Goal: Task Accomplishment & Management: Manage account settings

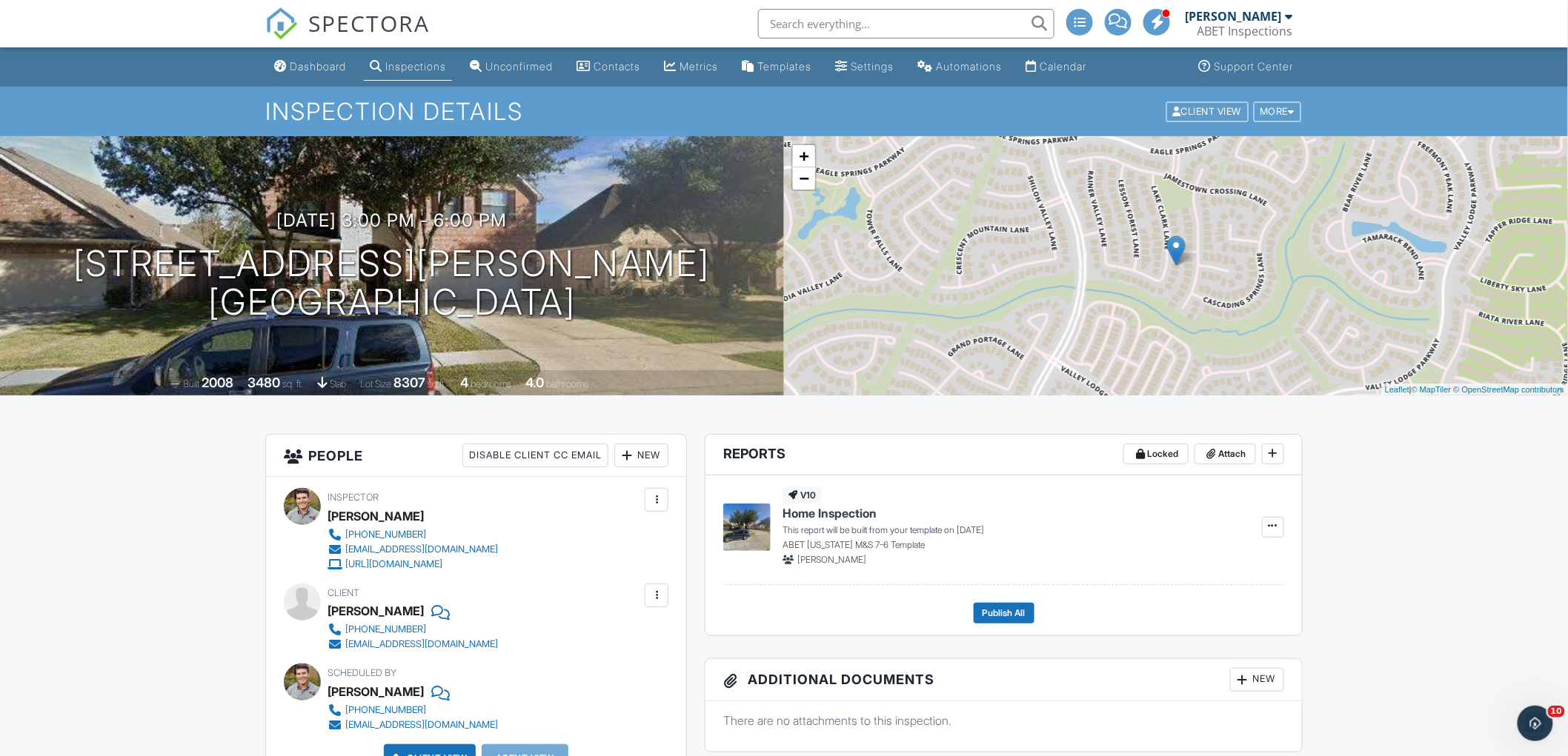
click at [317, 57] on link "Dashboard" at bounding box center [309, 67] width 84 height 27
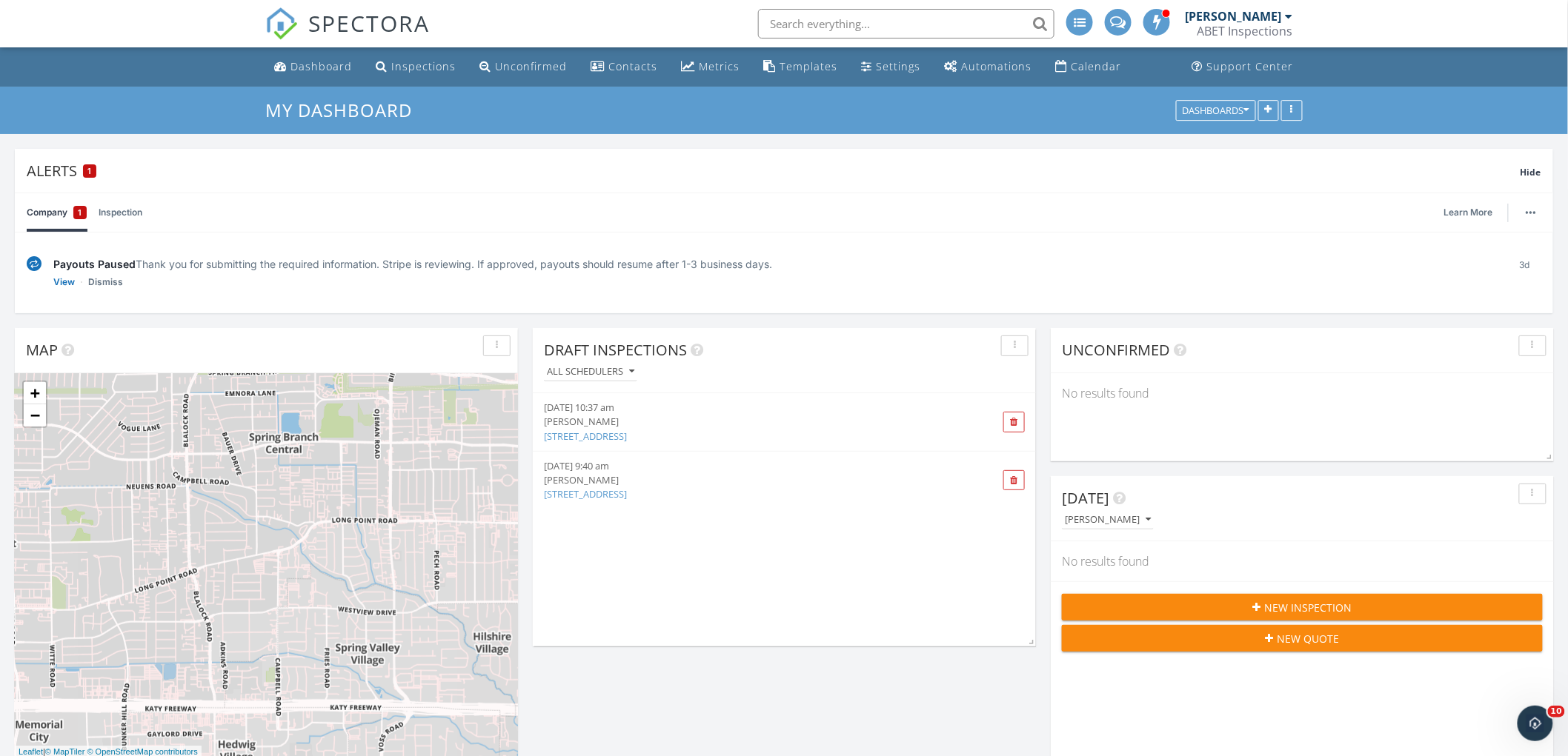
click at [31, 263] on img at bounding box center [34, 264] width 15 height 16
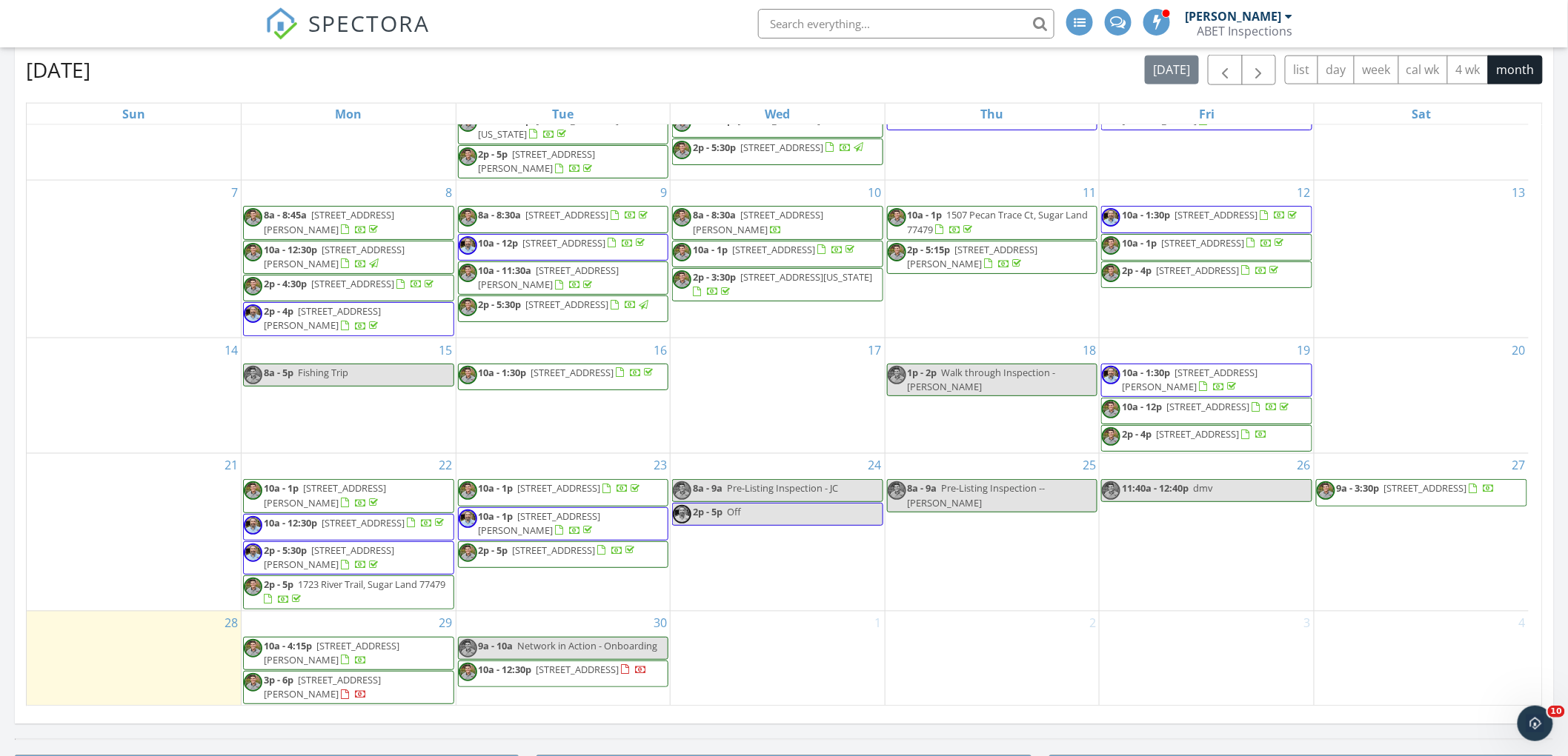
scroll to position [905, 0]
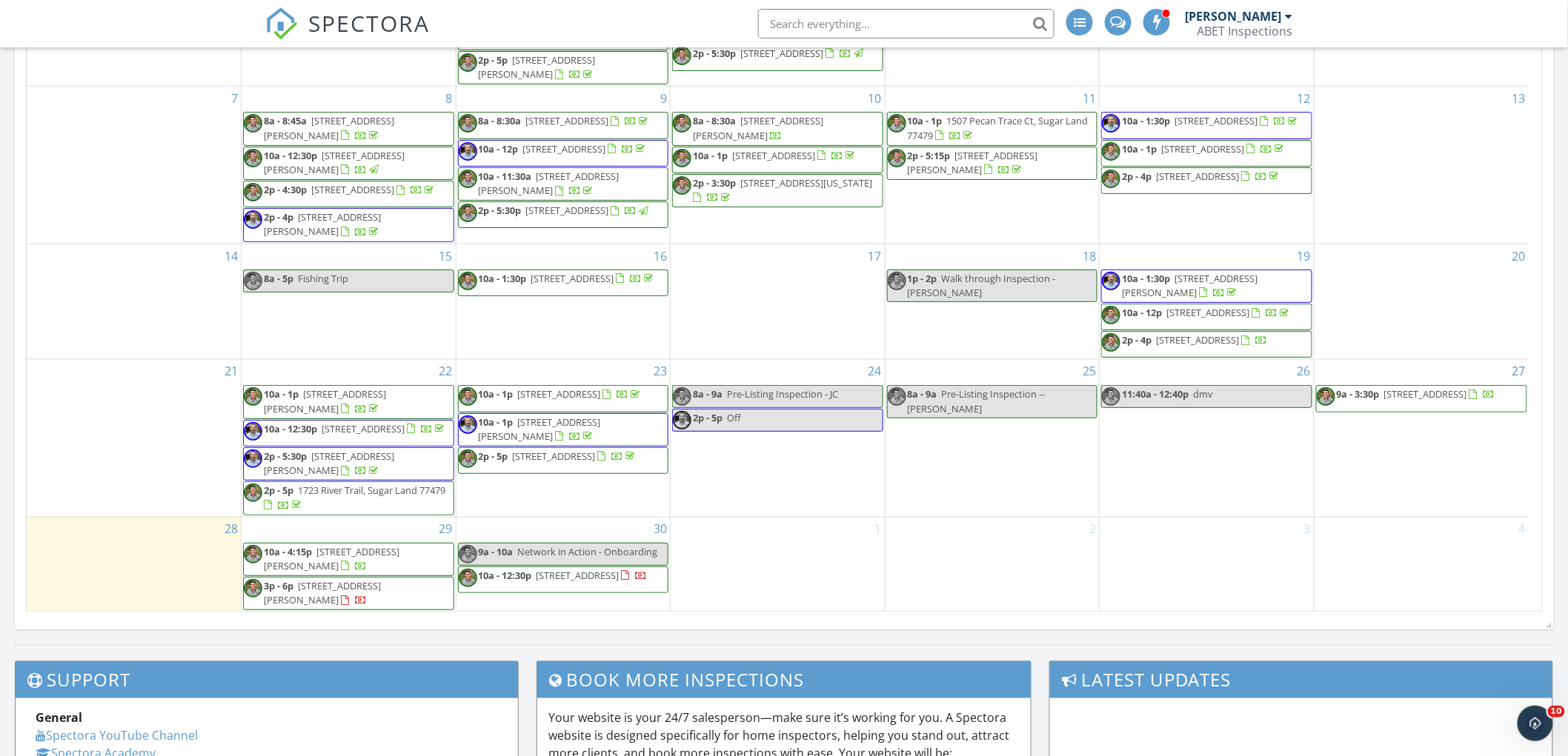
click at [1413, 392] on span "9a - 3:30p 8603 Royal Retreat, Richmond 77469" at bounding box center [1405, 399] width 178 height 23
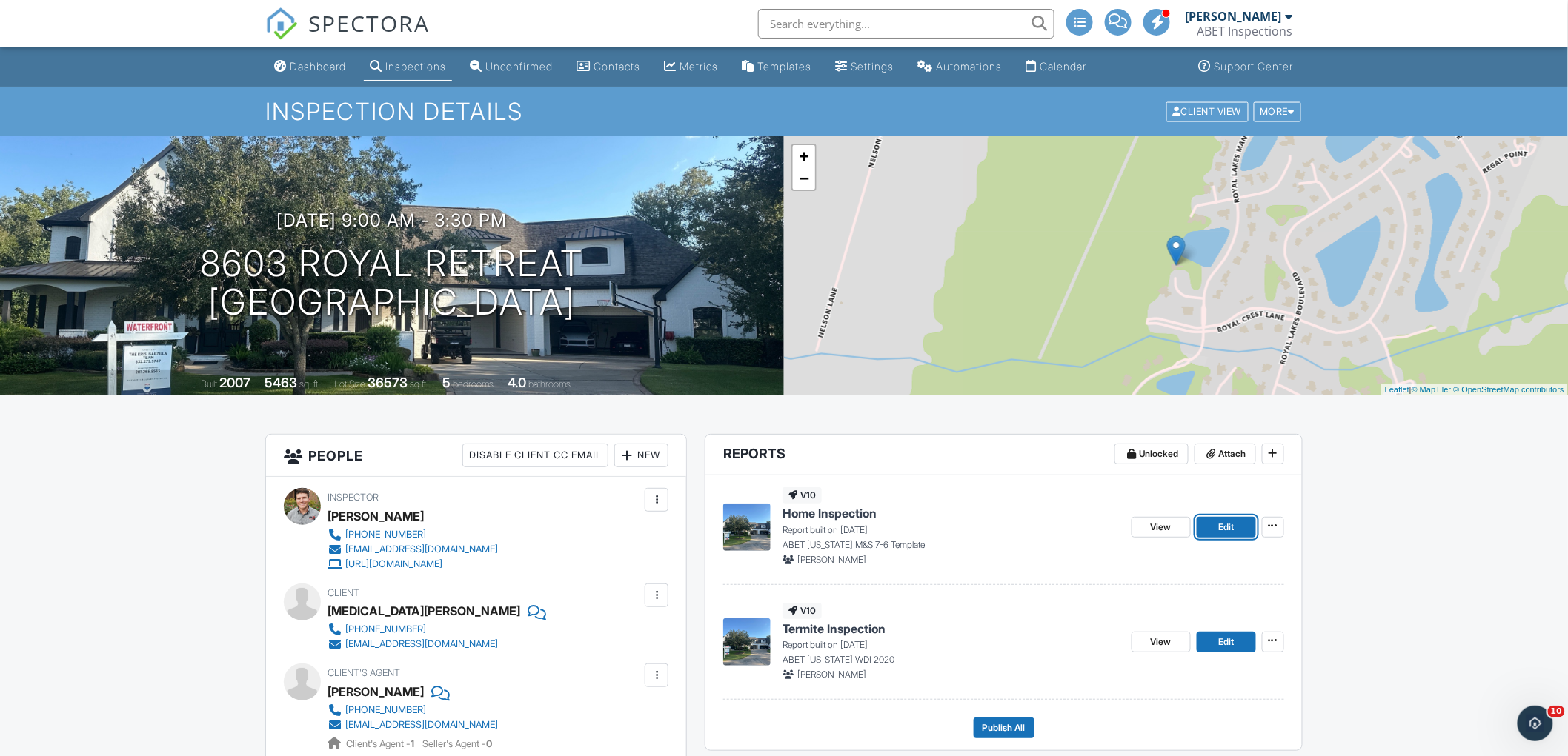
click at [1233, 521] on span "Edit" at bounding box center [1226, 528] width 16 height 15
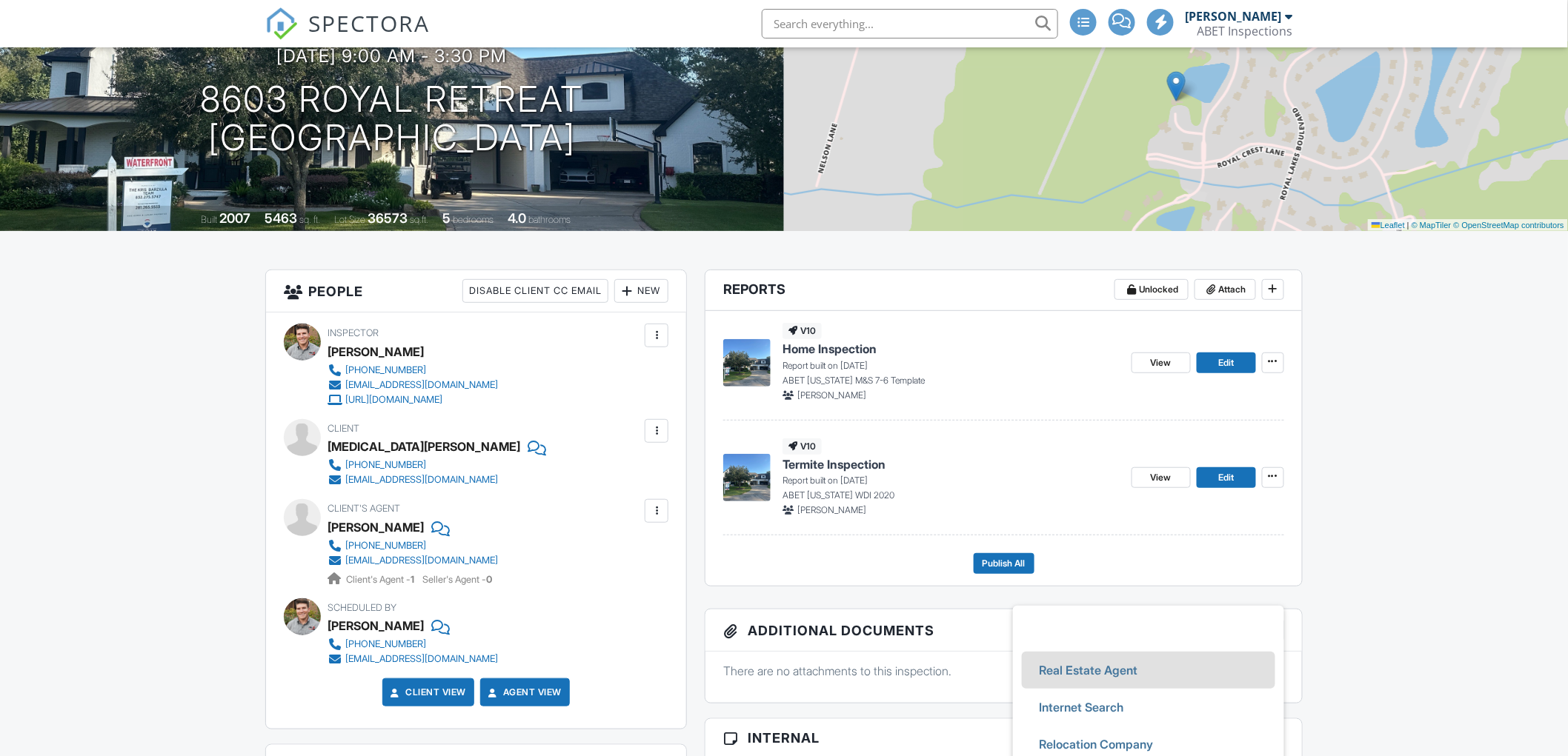
type input "Real Estate Agent"
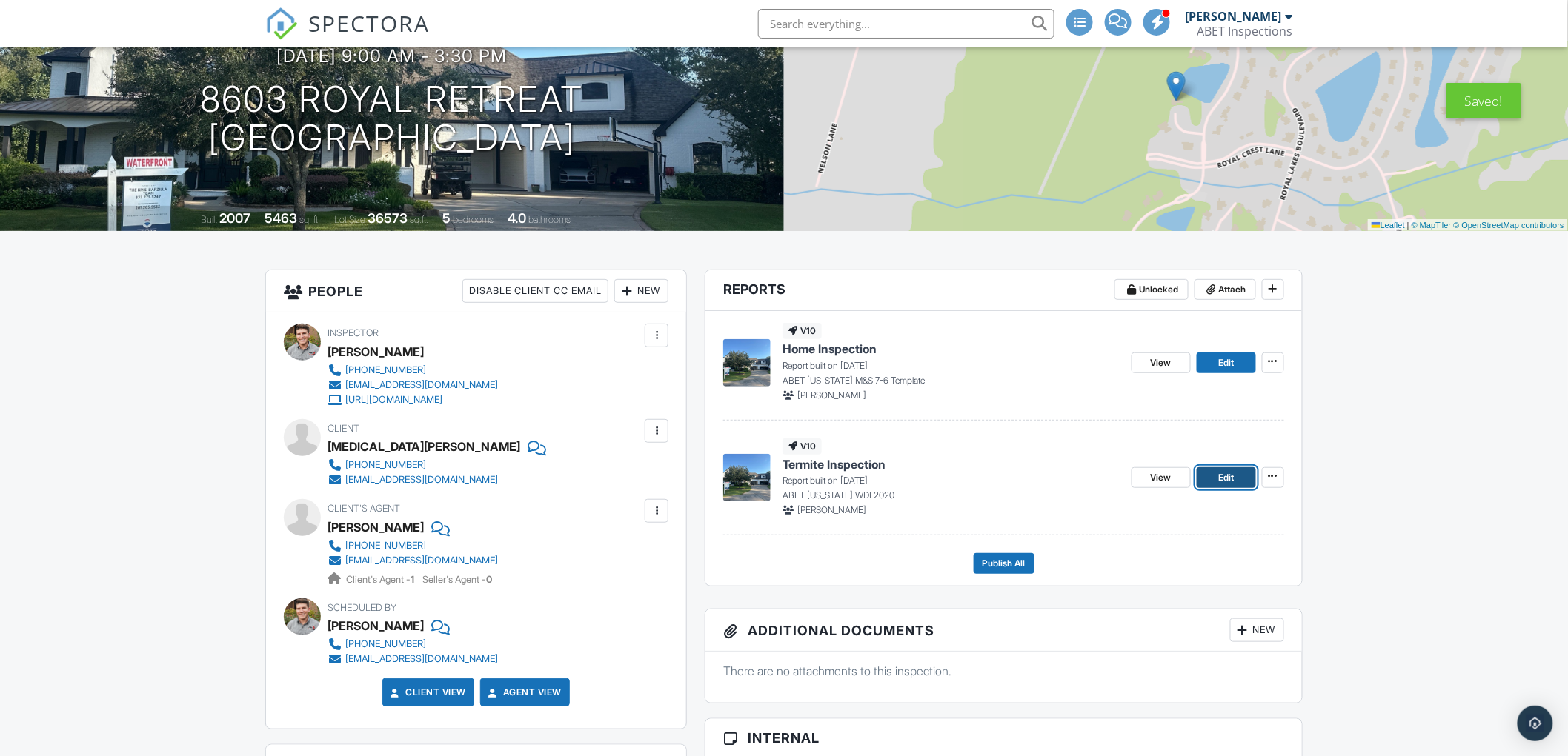
click at [1219, 479] on span "Edit" at bounding box center [1226, 478] width 16 height 15
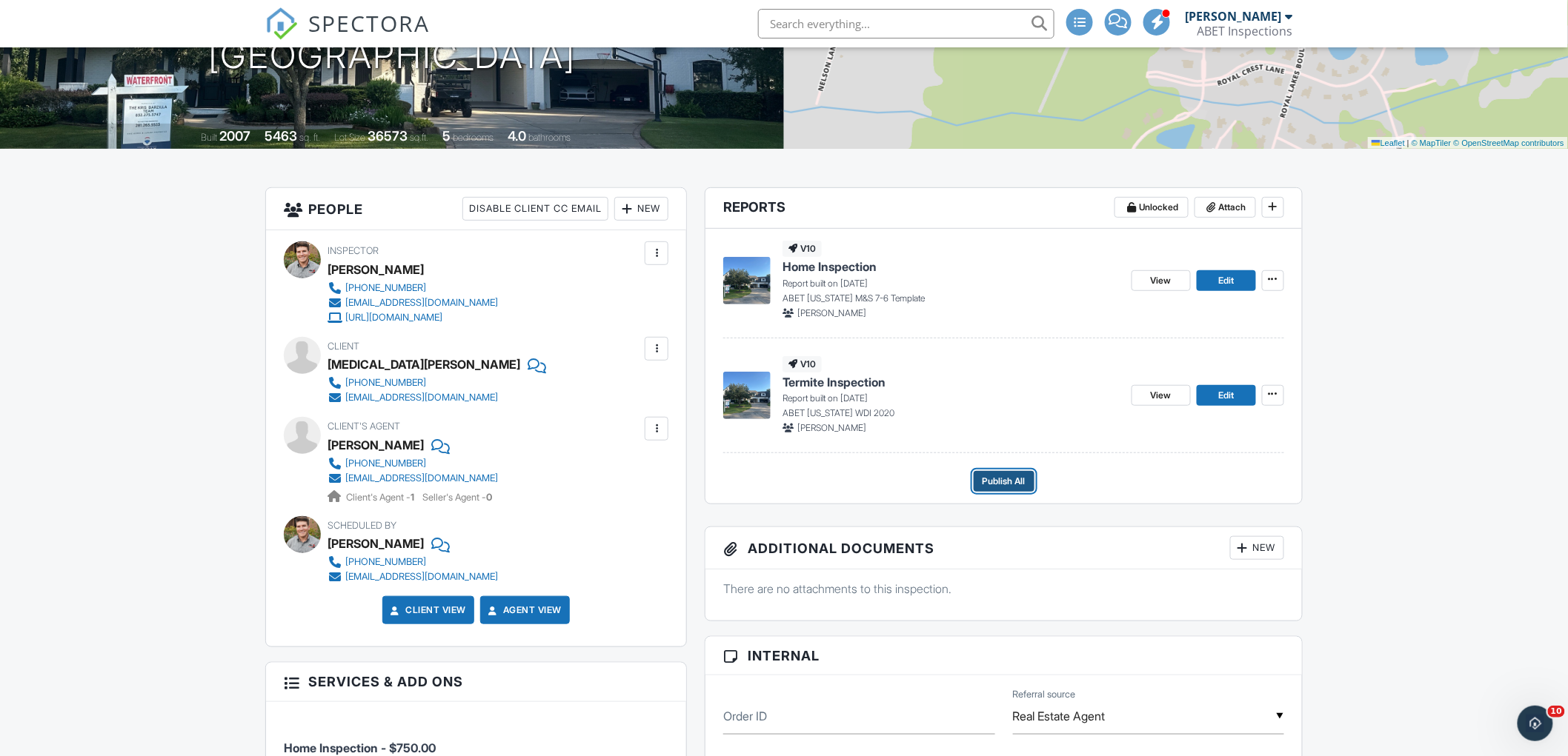
click at [1013, 483] on span "Publish All" at bounding box center [1004, 482] width 43 height 15
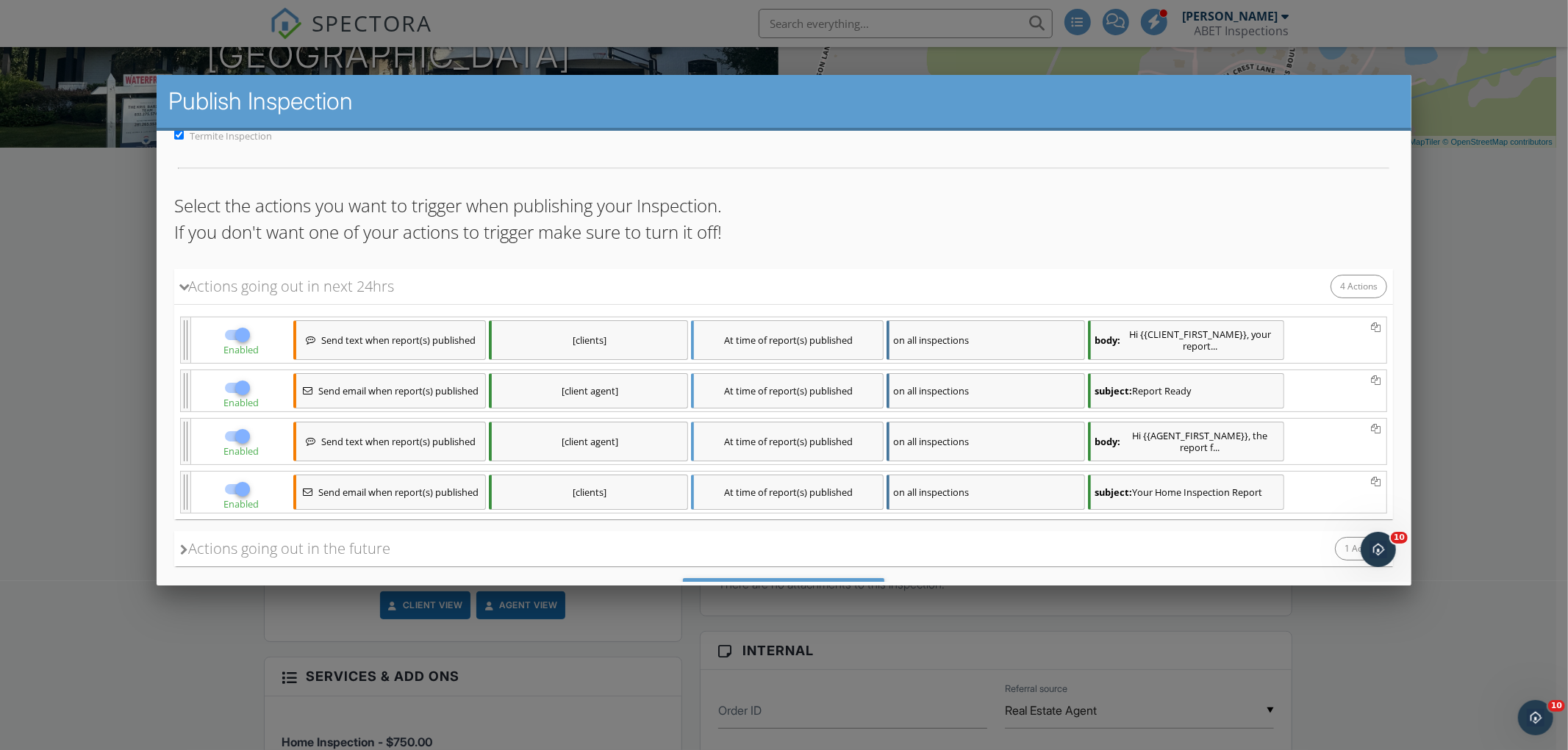
scroll to position [160, 0]
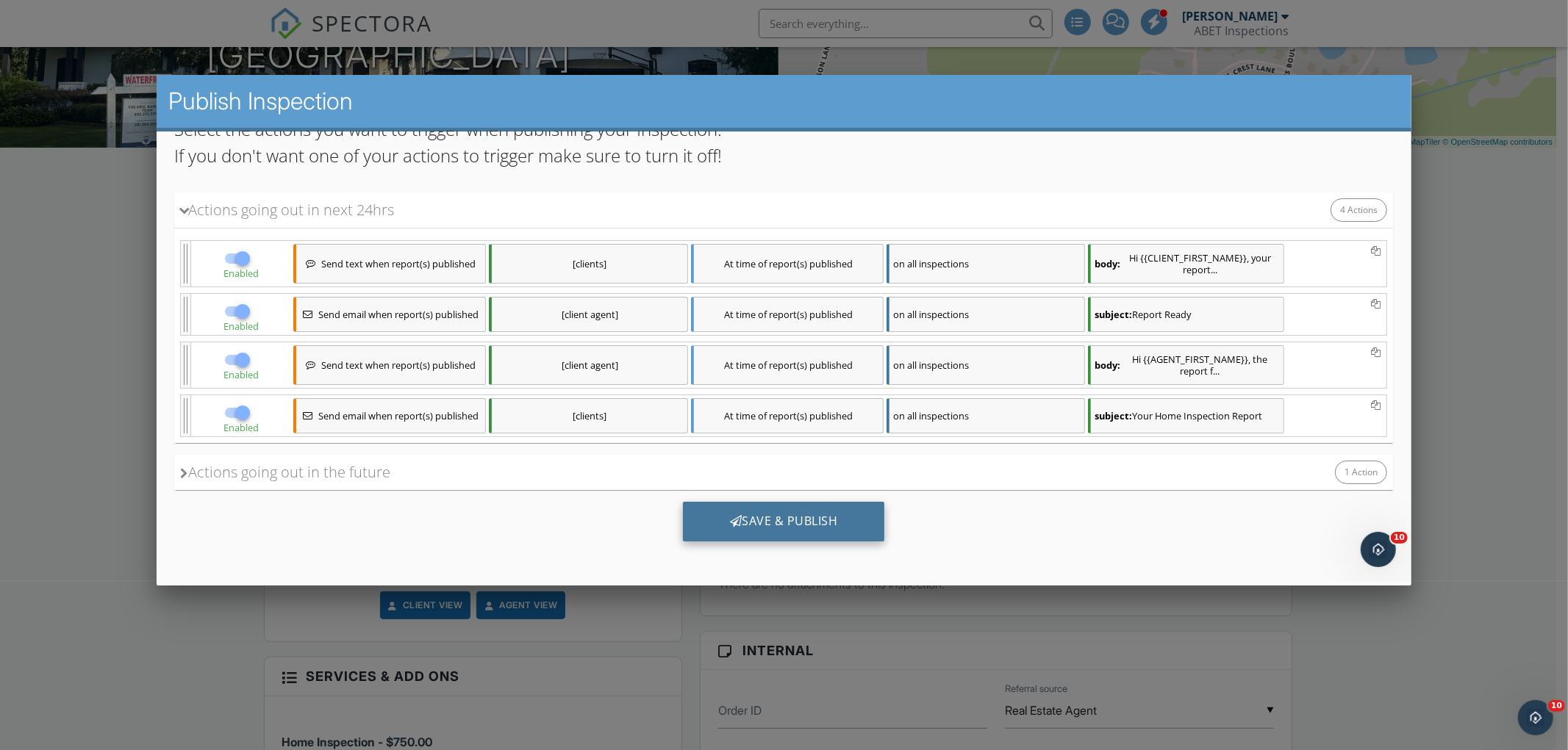
click at [789, 513] on div "Save & Publish" at bounding box center [784, 522] width 202 height 39
